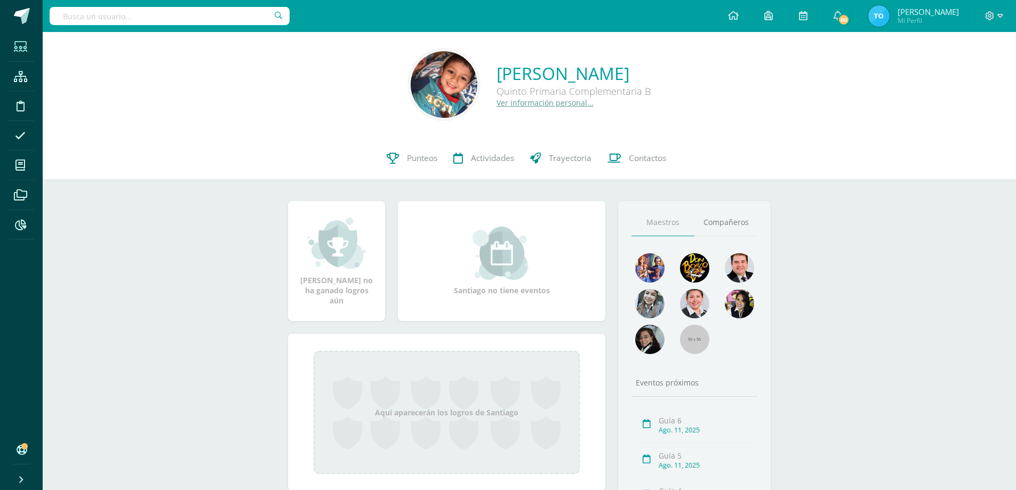
click at [11, 47] on span at bounding box center [21, 47] width 24 height 24
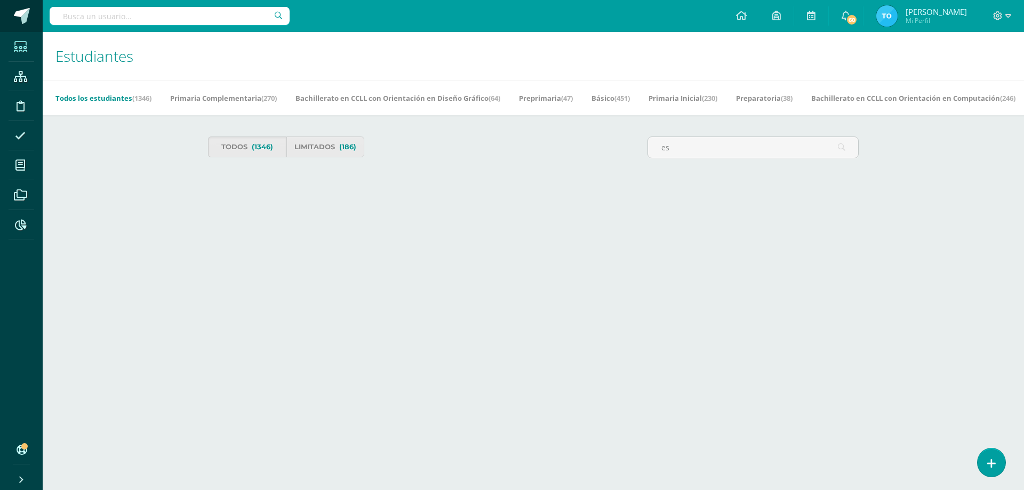
type input "es"
click at [24, 46] on icon at bounding box center [20, 47] width 13 height 11
